Goal: Use online tool/utility: Utilize a website feature to perform a specific function

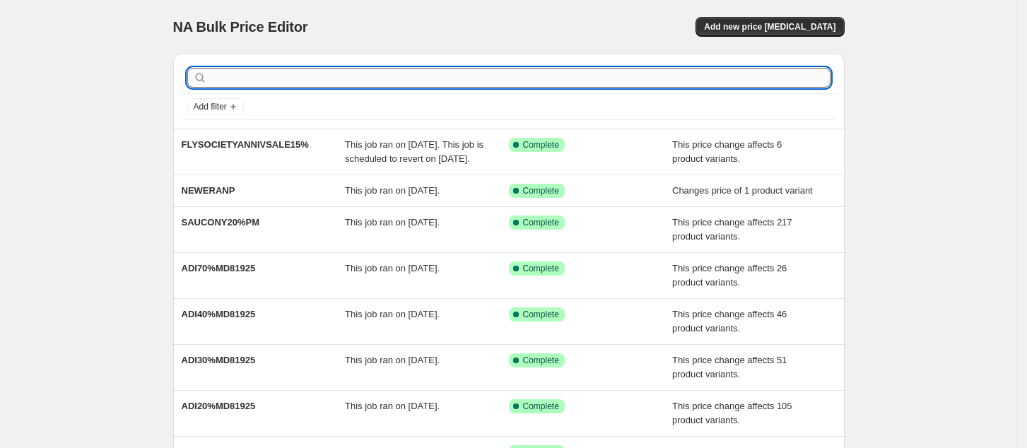
click at [518, 84] on input "text" at bounding box center [520, 78] width 621 height 20
type input "loci"
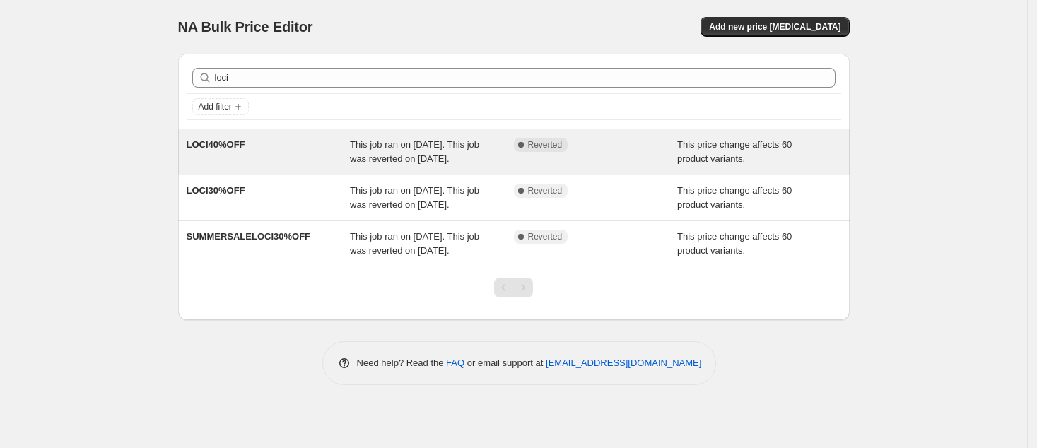
click at [576, 166] on div "Complete Reverted" at bounding box center [596, 152] width 164 height 28
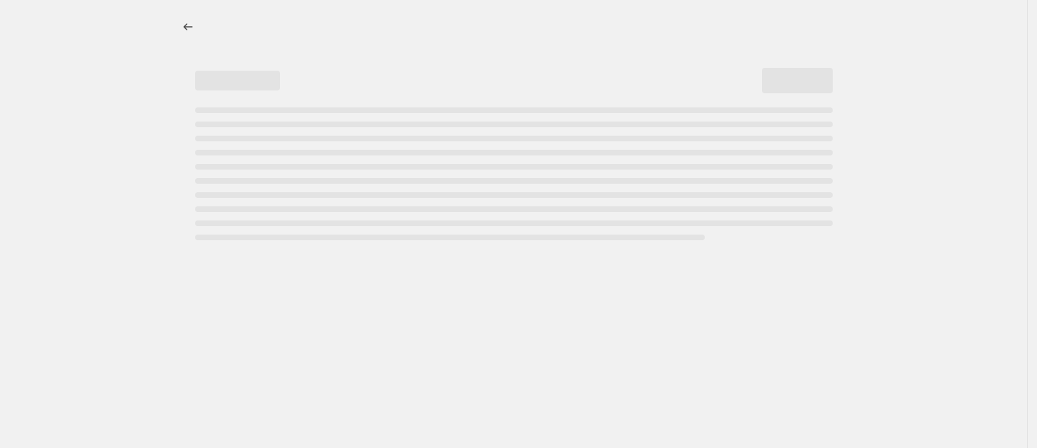
select select "pcap"
select select "no_change"
select select "collection"
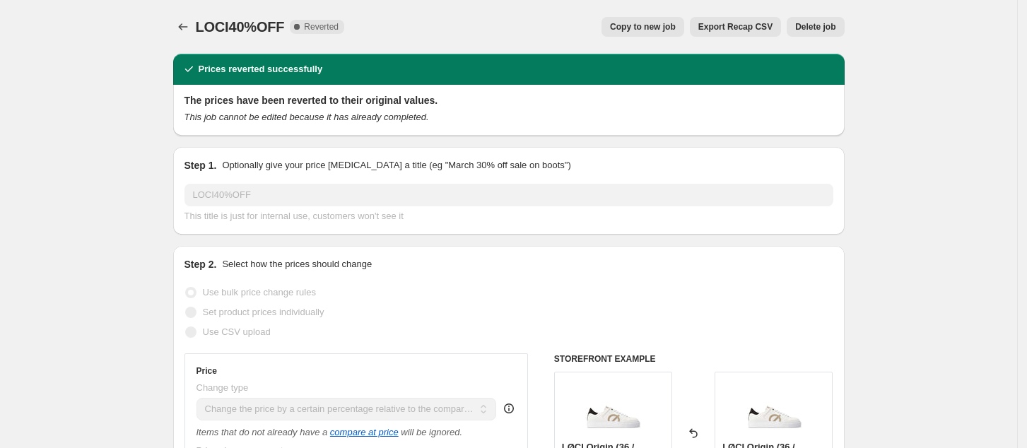
click at [645, 34] on button "Copy to new job" at bounding box center [643, 27] width 83 height 20
select select "pcap"
select select "no_change"
select select "collection"
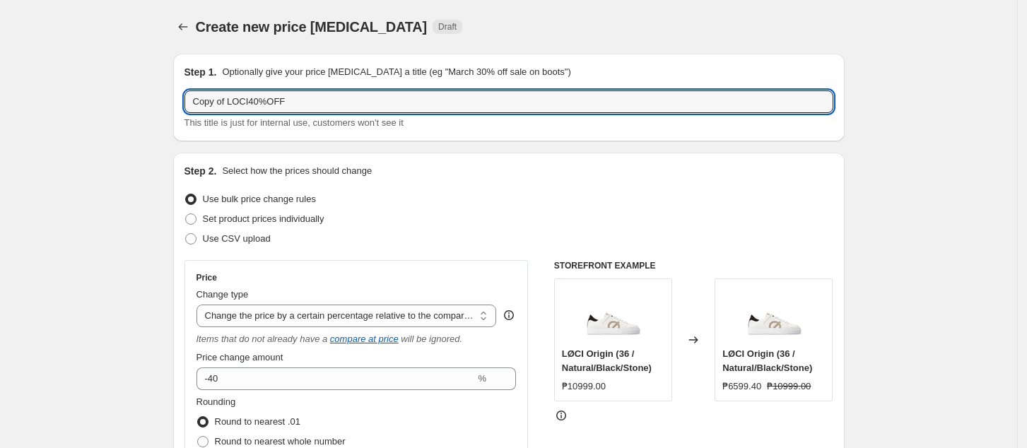
drag, startPoint x: 232, startPoint y: 99, endPoint x: 53, endPoint y: 119, distance: 179.9
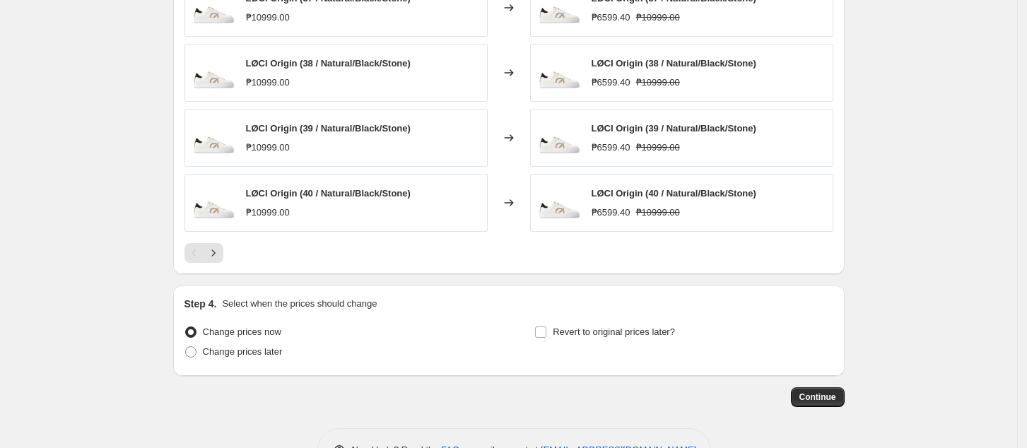
scroll to position [1142, 0]
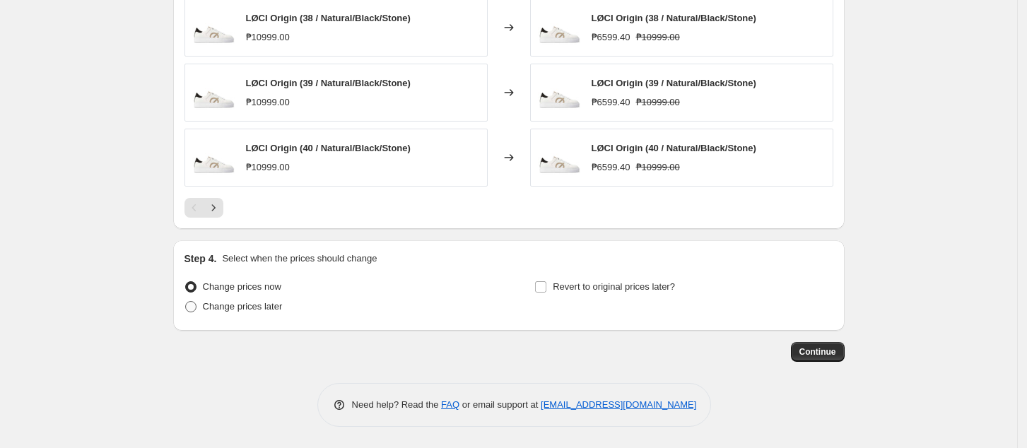
type input "LOCI40%OFF"
click at [268, 307] on span "Change prices later" at bounding box center [243, 306] width 80 height 11
click at [186, 302] on input "Change prices later" at bounding box center [185, 301] width 1 height 1
radio input "true"
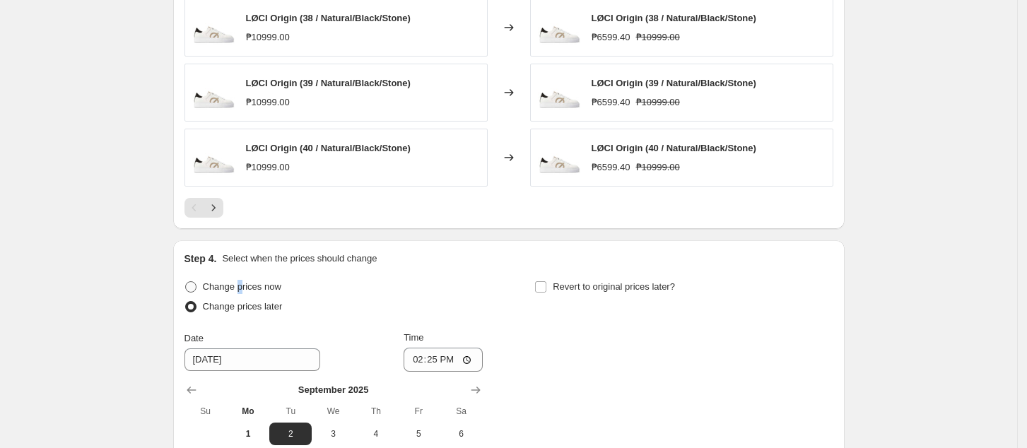
click at [241, 289] on span "Change prices now" at bounding box center [242, 286] width 78 height 11
click at [189, 288] on span at bounding box center [190, 286] width 11 height 11
click at [186, 282] on input "Change prices now" at bounding box center [185, 281] width 1 height 1
radio input "true"
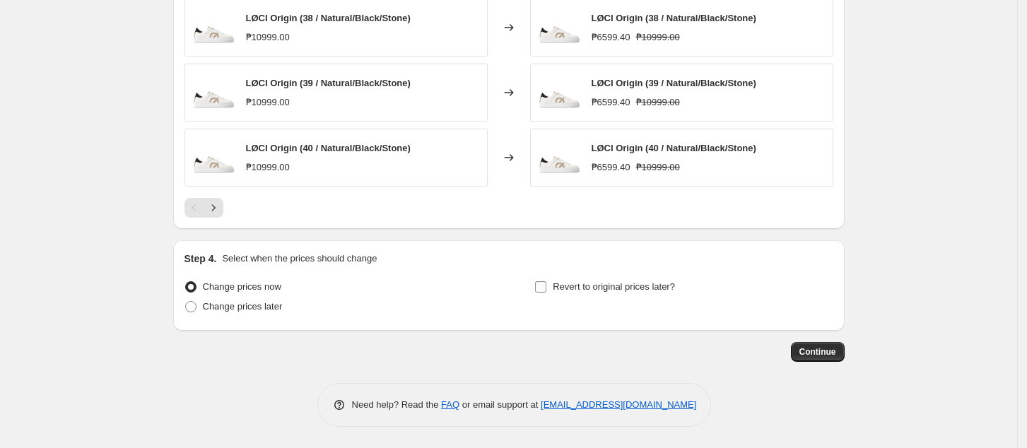
click at [621, 286] on span "Revert to original prices later?" at bounding box center [614, 286] width 122 height 11
click at [546, 286] on input "Revert to original prices later?" at bounding box center [540, 286] width 11 height 11
checkbox input "true"
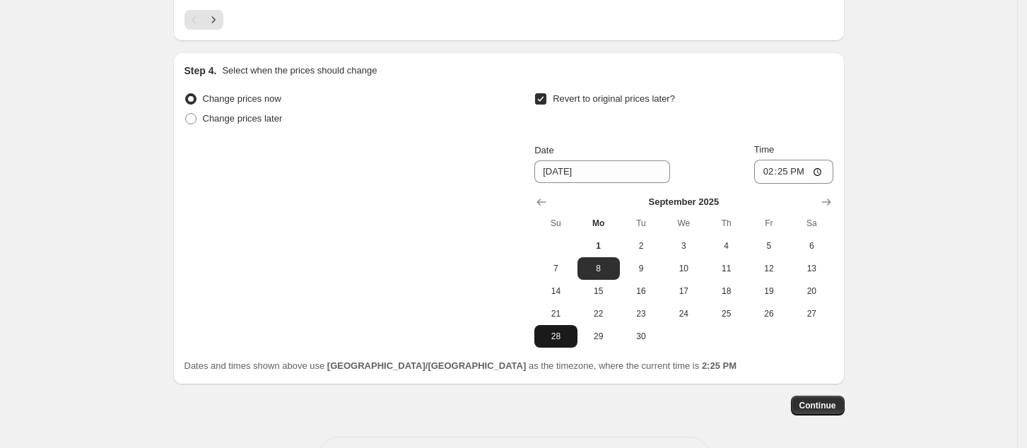
scroll to position [1384, 0]
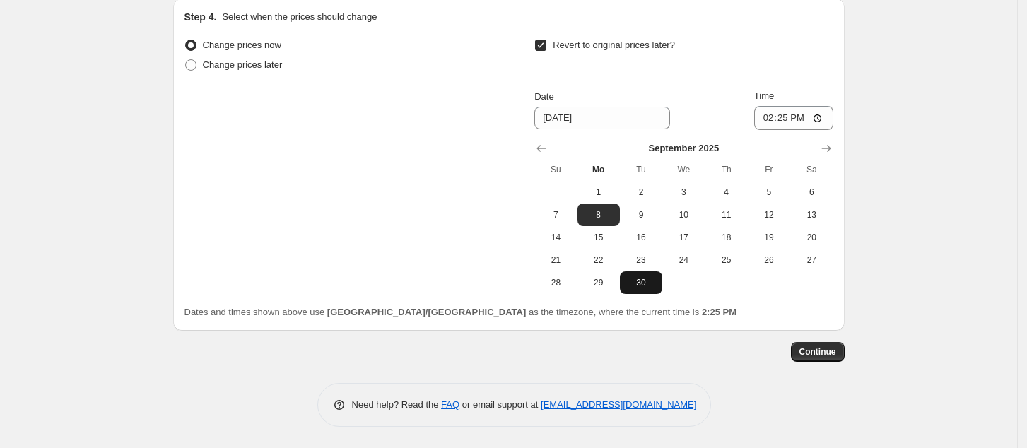
click at [648, 291] on button "30" at bounding box center [641, 282] width 42 height 23
type input "9/30/2025"
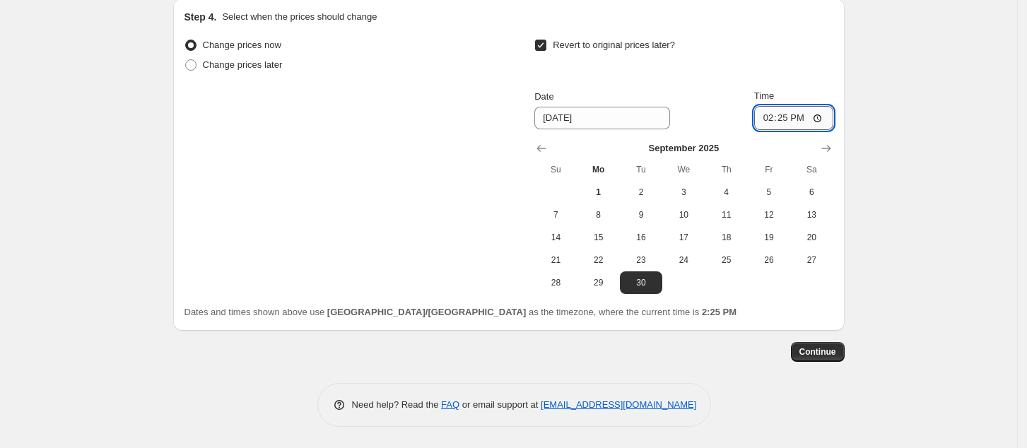
click at [768, 115] on input "14:25" at bounding box center [793, 118] width 79 height 24
type input "23:59"
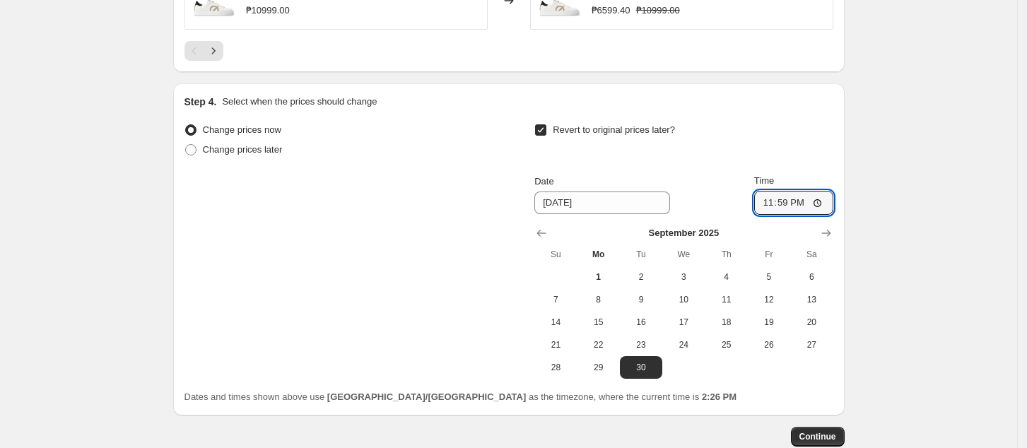
scroll to position [1319, 0]
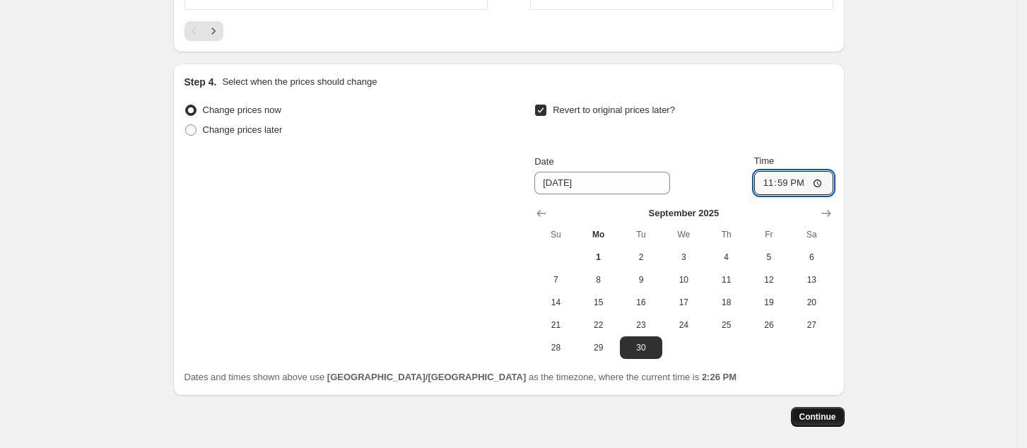
click at [833, 416] on span "Continue" at bounding box center [818, 416] width 37 height 11
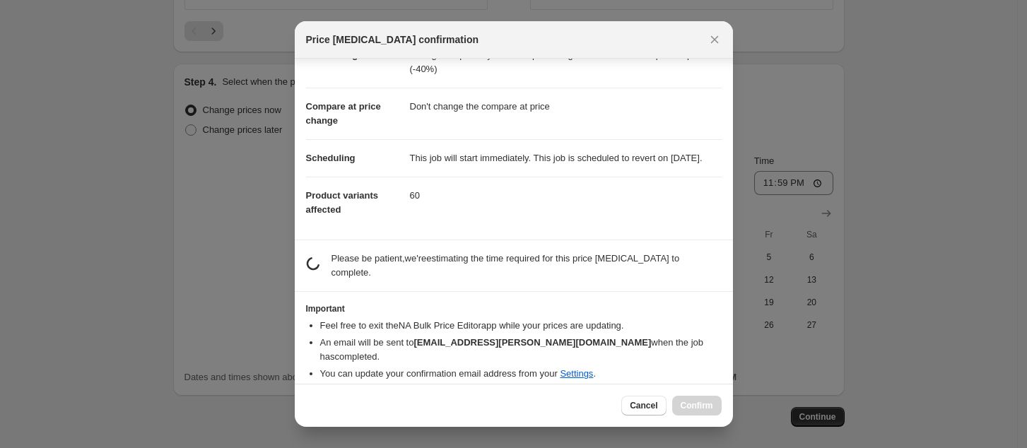
scroll to position [44, 0]
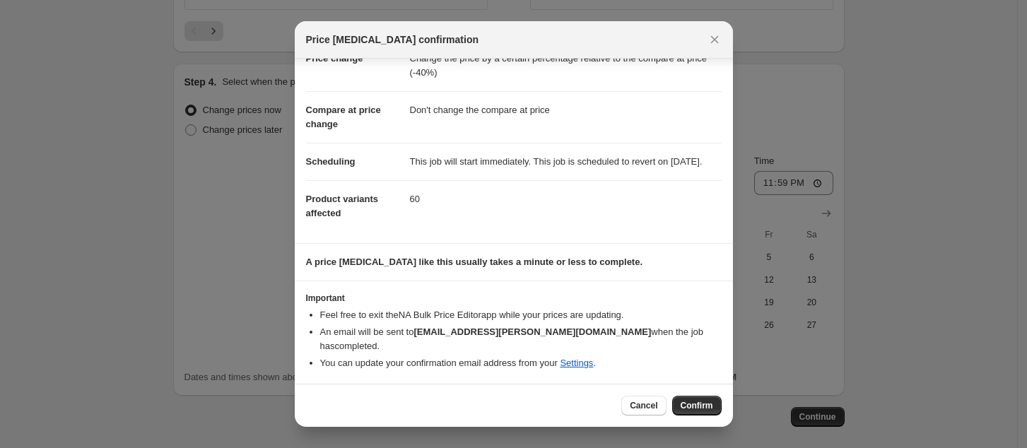
click at [684, 414] on button "Confirm" at bounding box center [696, 406] width 49 height 20
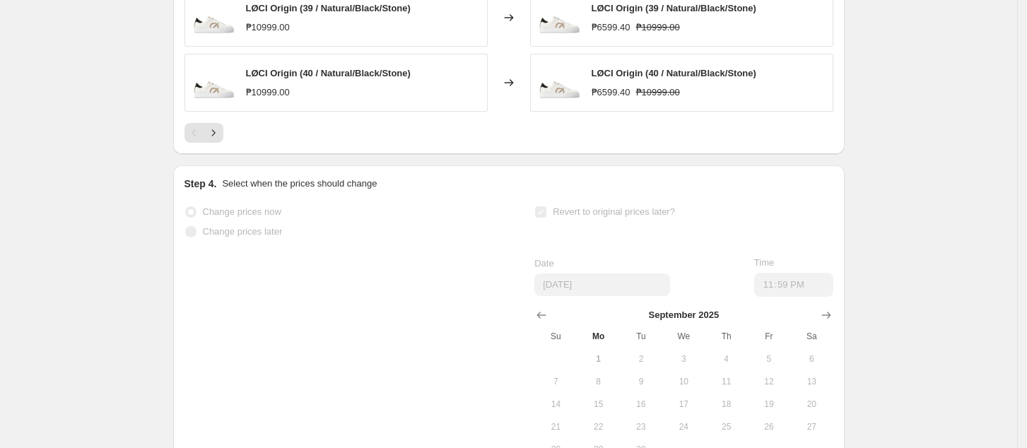
select select "pcap"
select select "no_change"
select select "collection"
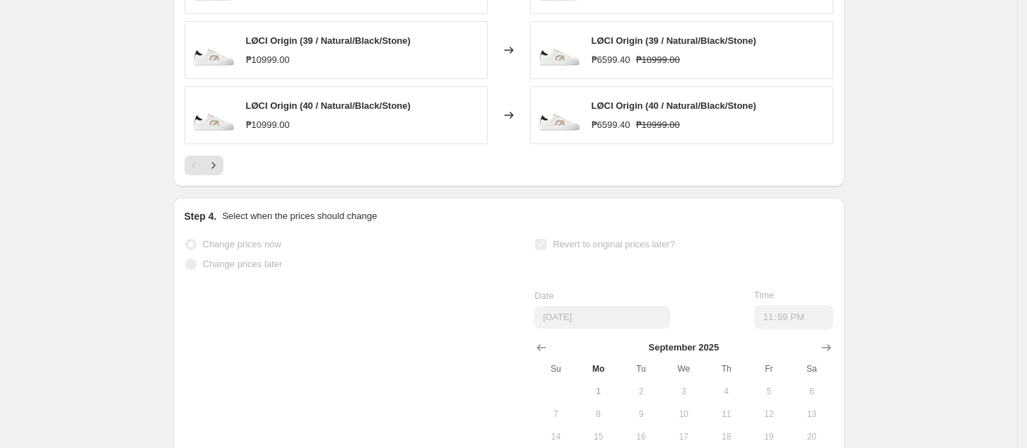
scroll to position [0, 0]
